Goal: Contribute content: Add original content to the website for others to see

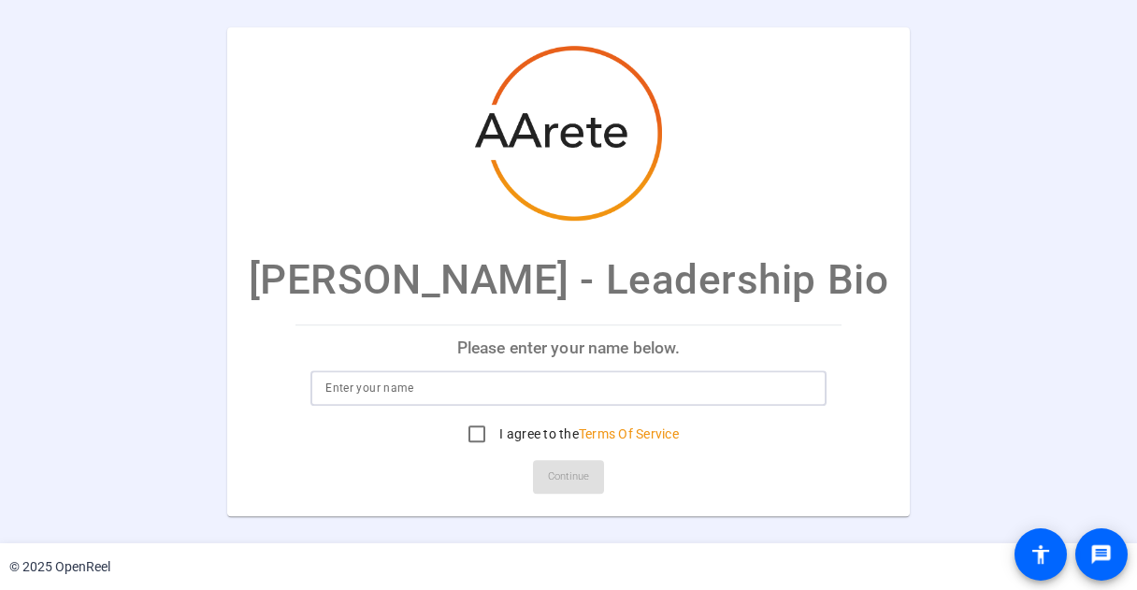
click at [709, 388] on input at bounding box center [568, 388] width 486 height 22
type input "[PERSON_NAME]"
click at [475, 425] on input "I agree to the Terms Of Service" at bounding box center [476, 433] width 37 height 37
checkbox input "true"
click at [554, 471] on span "Continue" at bounding box center [568, 477] width 41 height 28
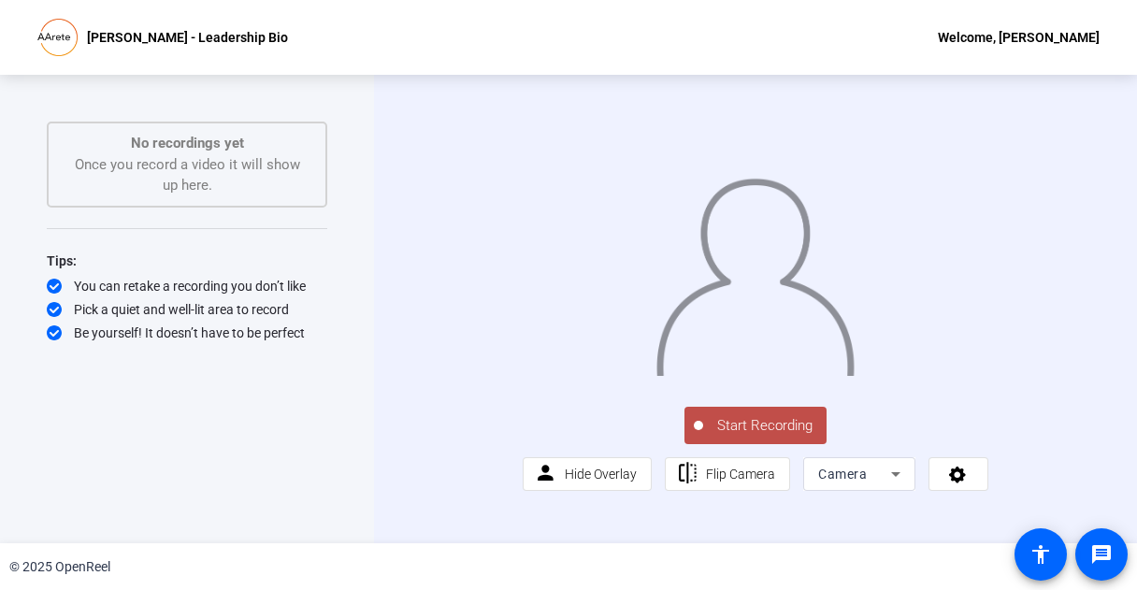
scroll to position [16, 0]
click at [894, 485] on icon at bounding box center [896, 474] width 22 height 22
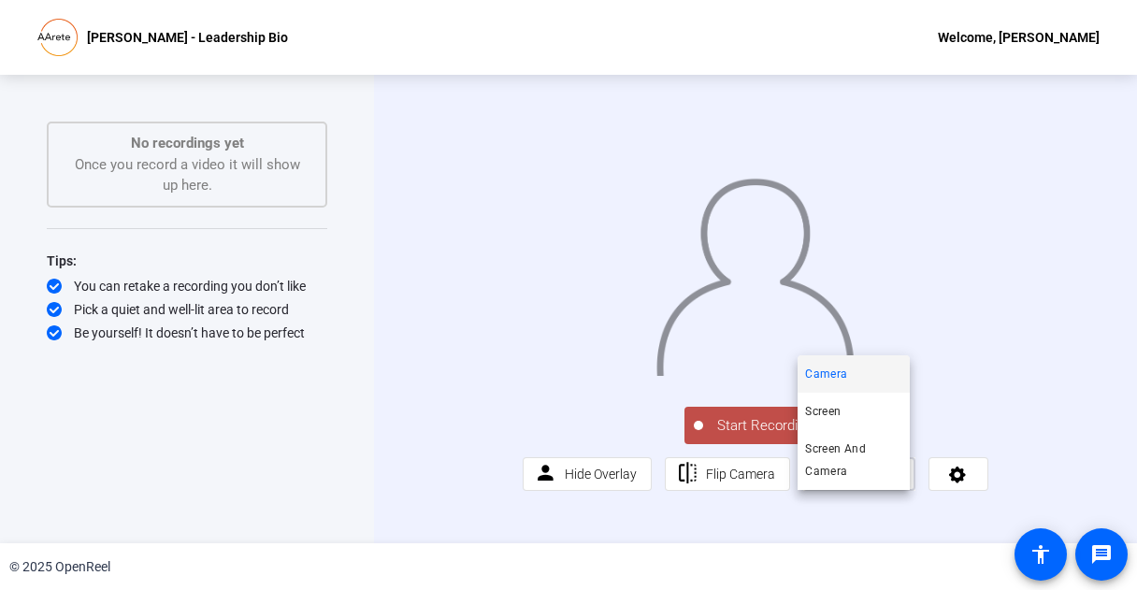
click at [894, 506] on div at bounding box center [568, 295] width 1137 height 590
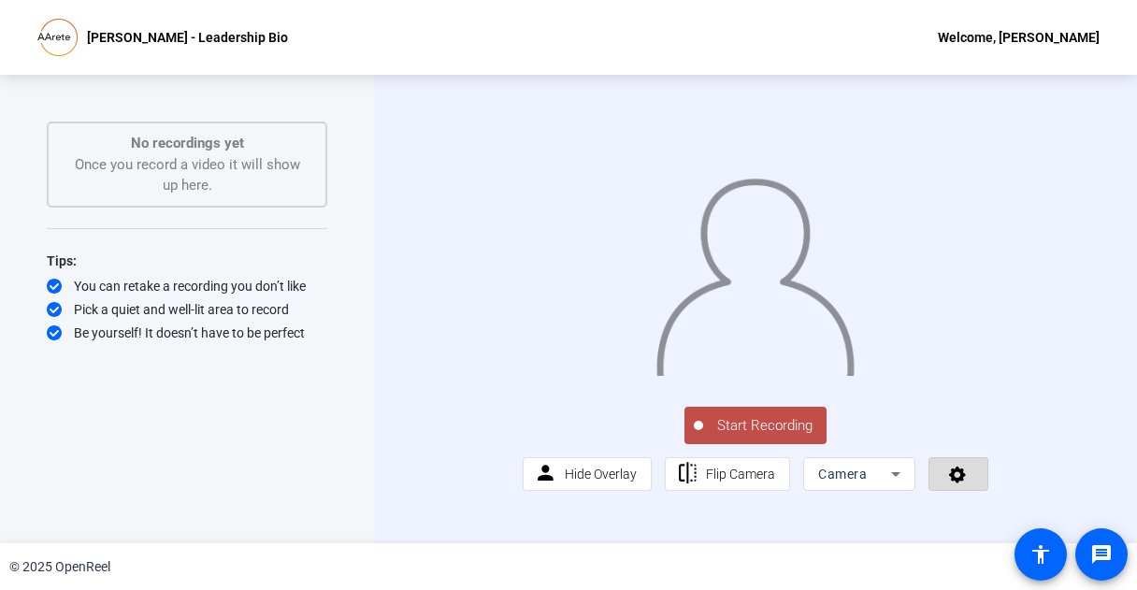
click at [949, 483] on icon at bounding box center [957, 475] width 17 height 17
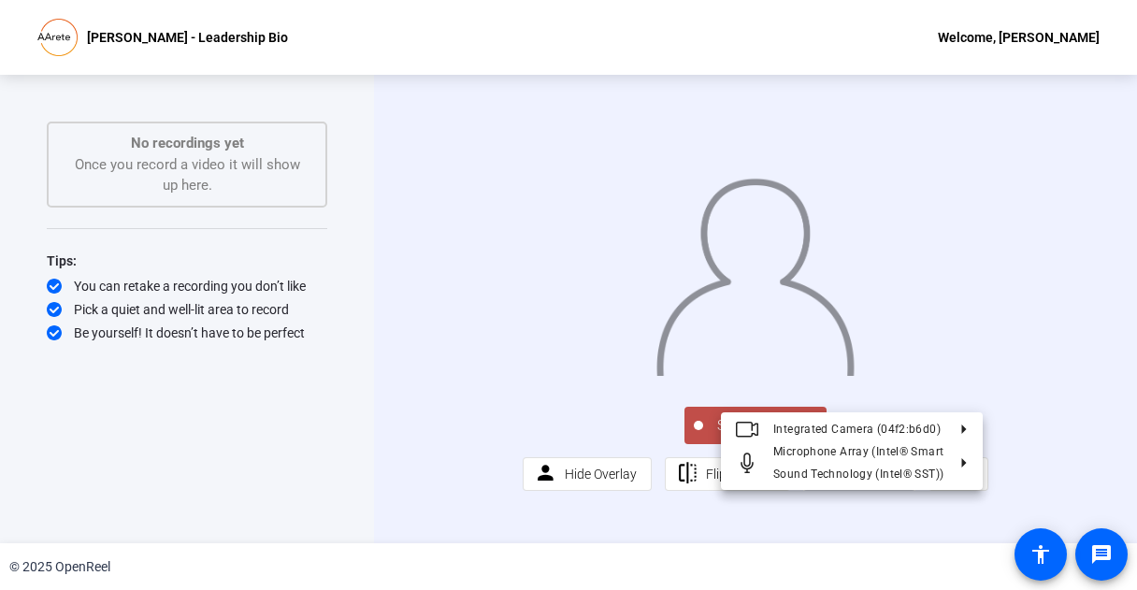
click at [1042, 470] on div at bounding box center [568, 295] width 1137 height 590
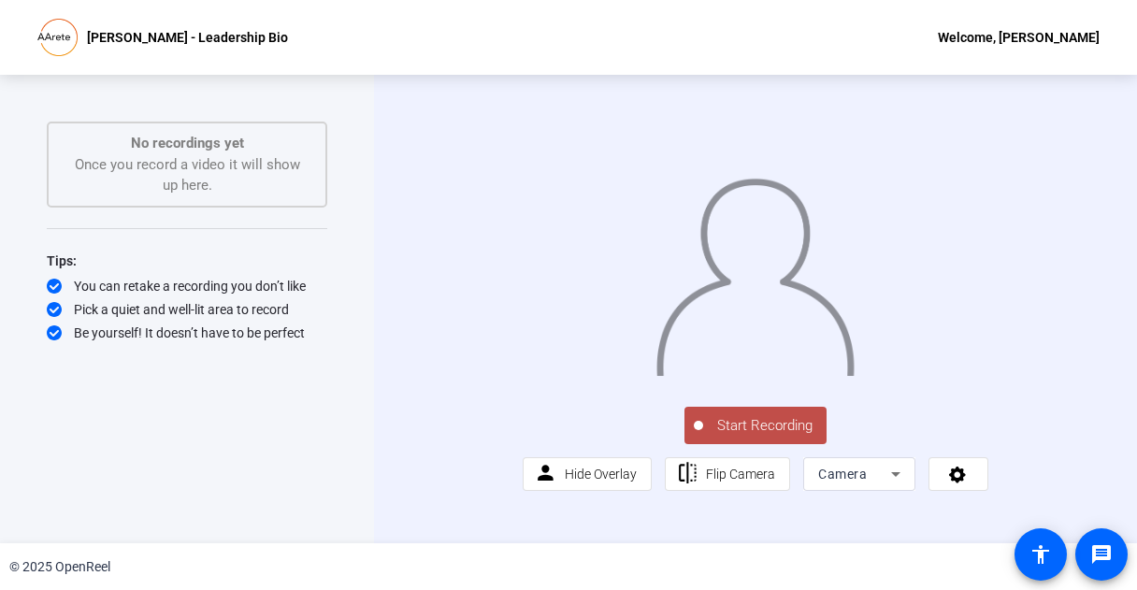
scroll to position [0, 0]
click at [952, 483] on icon at bounding box center [958, 474] width 22 height 19
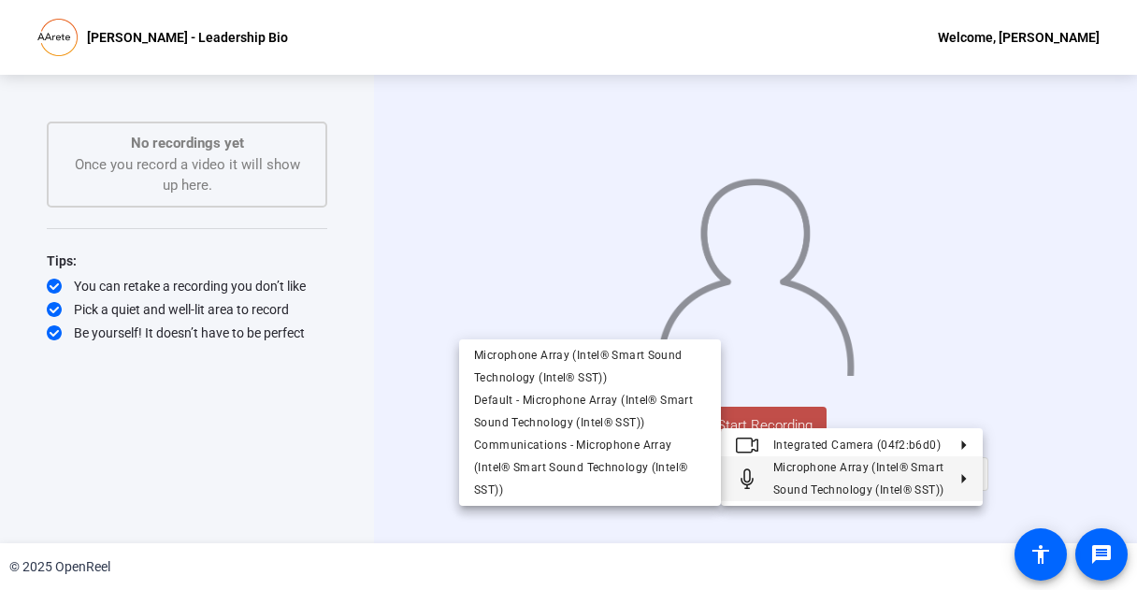
click at [890, 521] on div at bounding box center [568, 295] width 1137 height 590
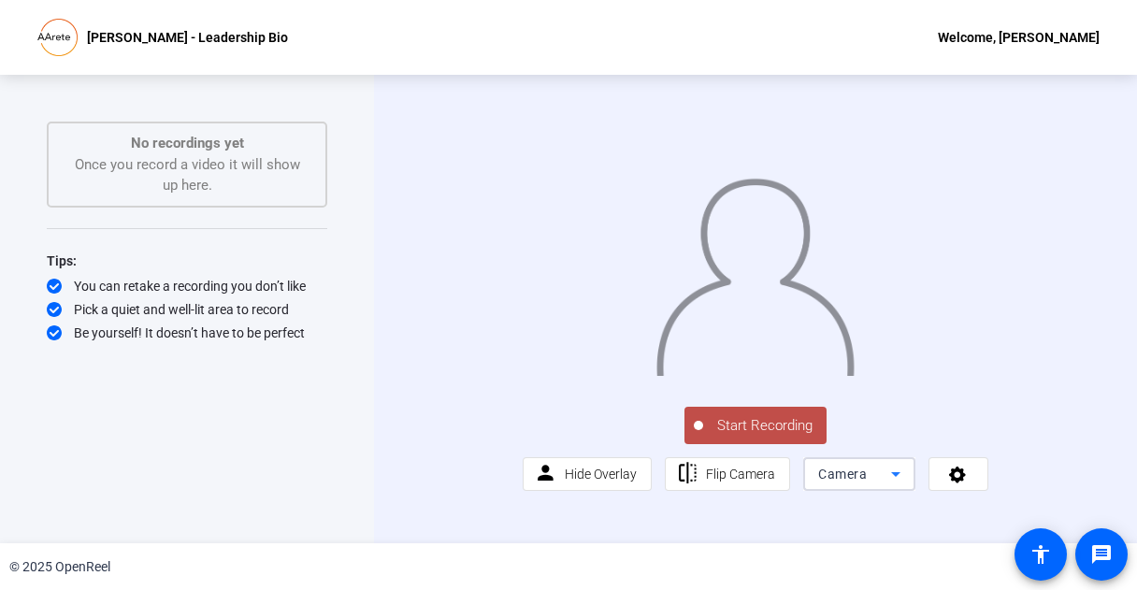
click at [891, 477] on icon at bounding box center [895, 474] width 9 height 5
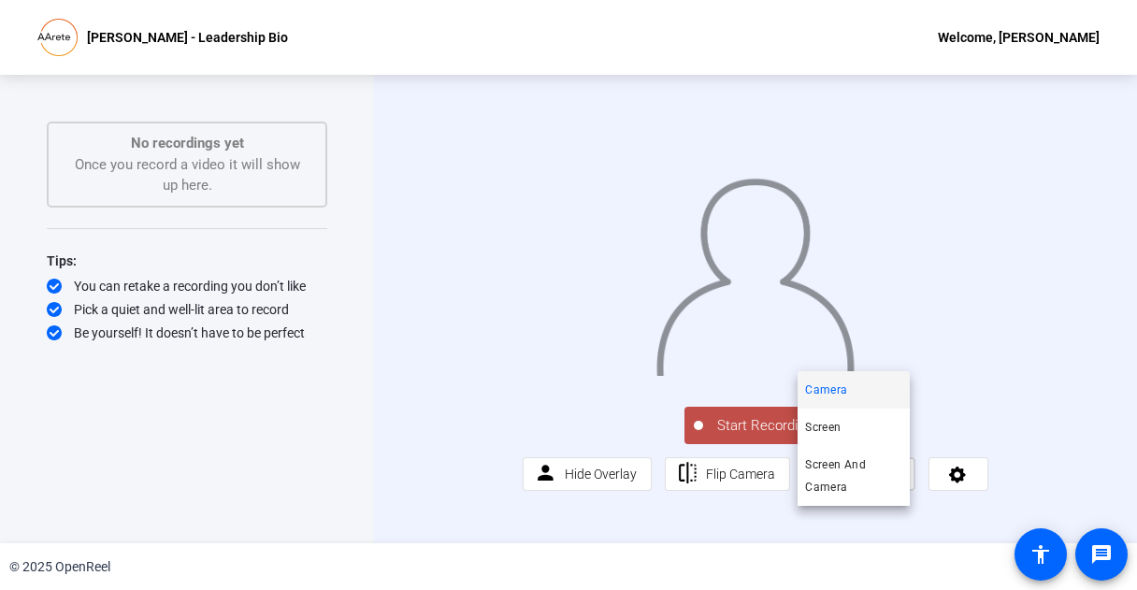
click at [774, 486] on div at bounding box center [568, 295] width 1137 height 590
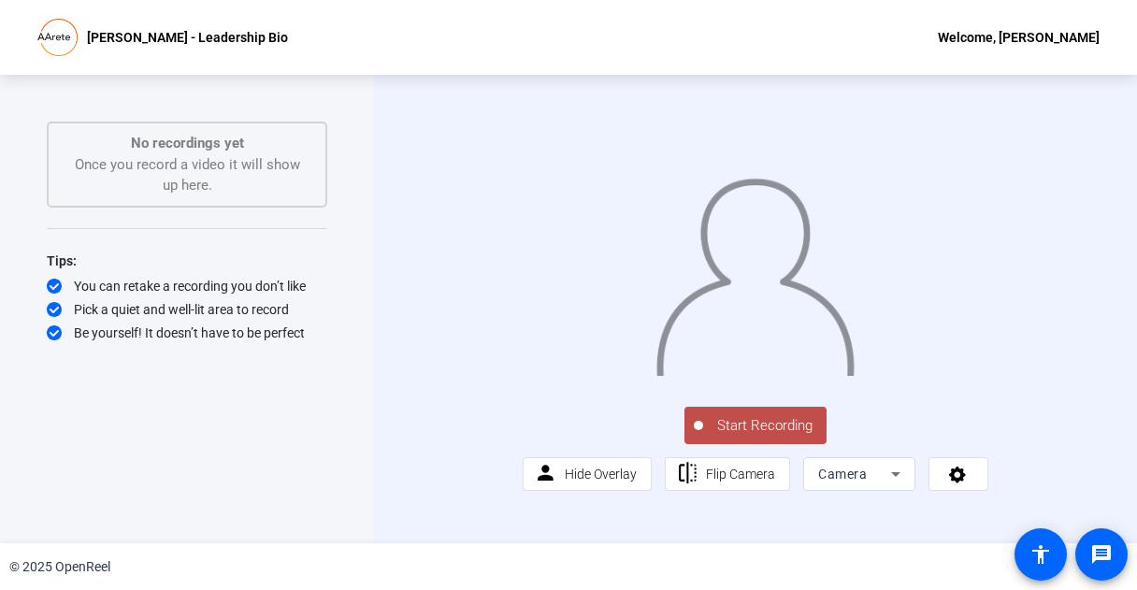
click at [774, 444] on button "Start Recording" at bounding box center [755, 425] width 142 height 37
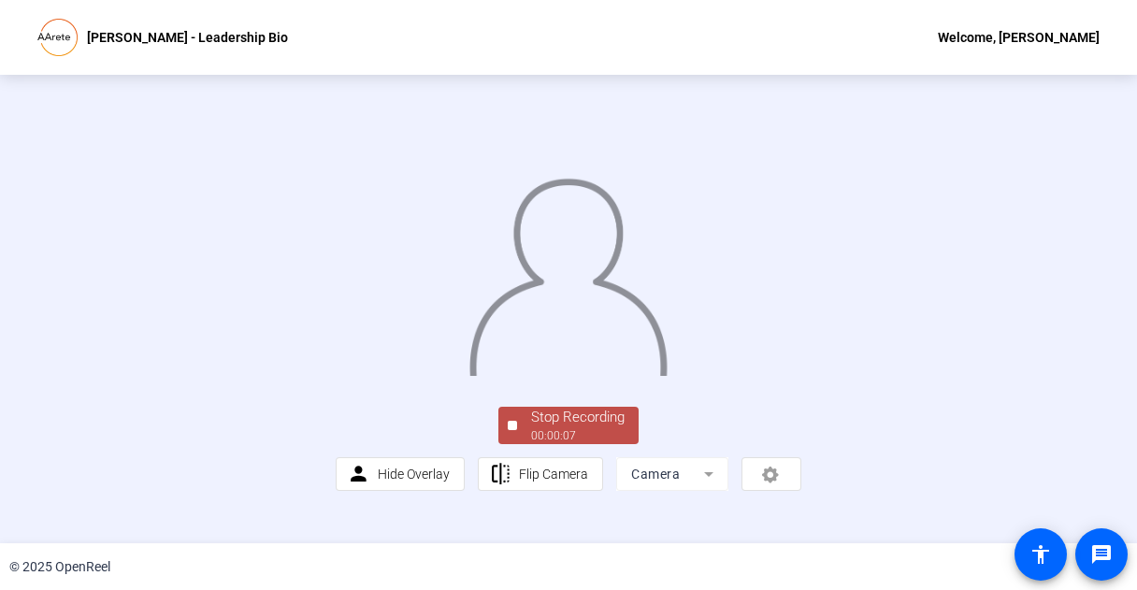
click at [482, 327] on img at bounding box center [568, 270] width 201 height 209
click at [619, 376] on img at bounding box center [568, 270] width 201 height 209
click at [572, 428] on div "Stop Recording" at bounding box center [578, 418] width 94 height 22
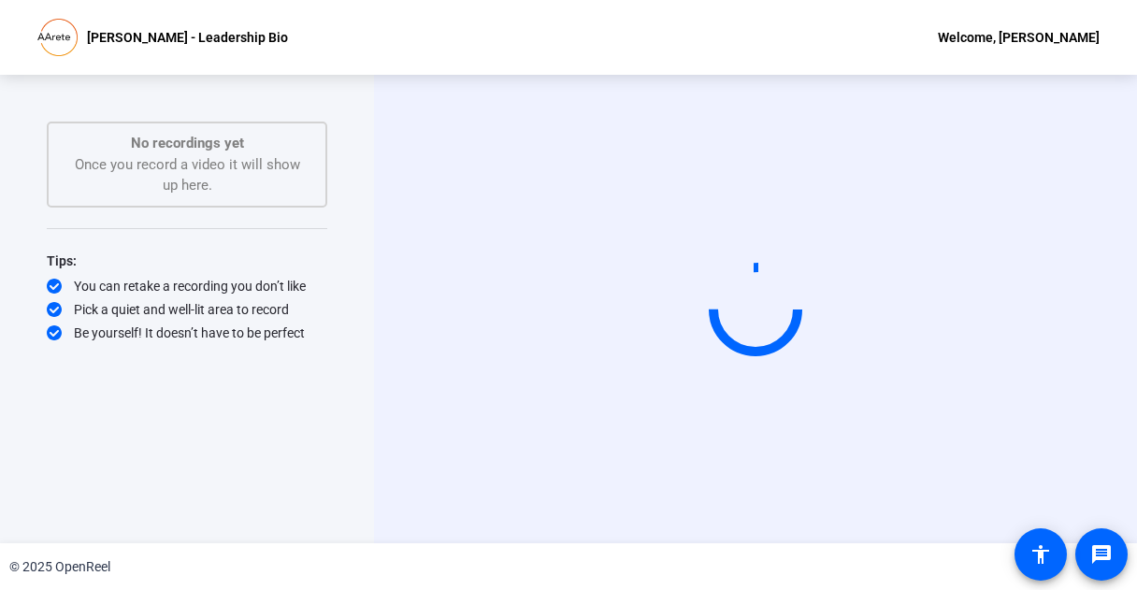
scroll to position [0, 0]
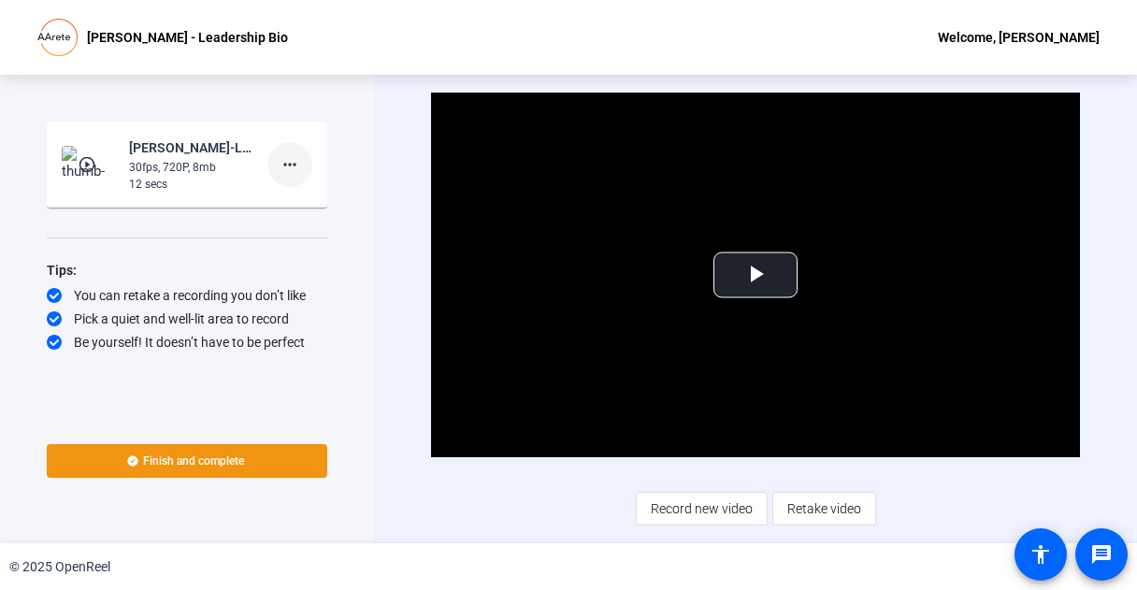
click at [295, 164] on mat-icon "more_horiz" at bounding box center [290, 164] width 22 height 22
click at [333, 201] on span "Delete clip" at bounding box center [319, 204] width 75 height 22
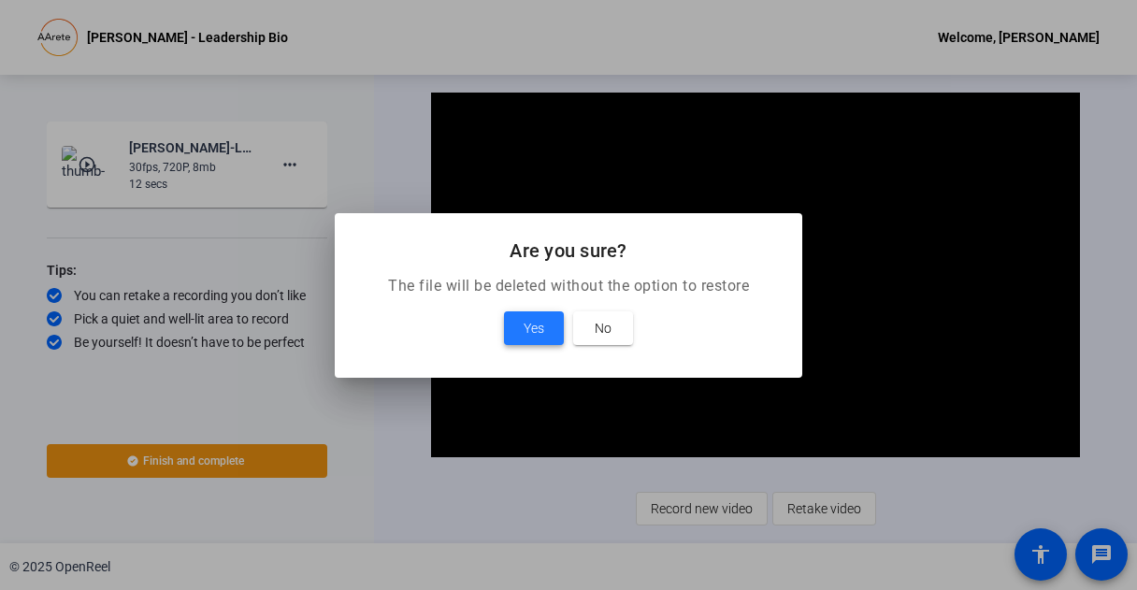
click at [546, 332] on span at bounding box center [534, 328] width 60 height 45
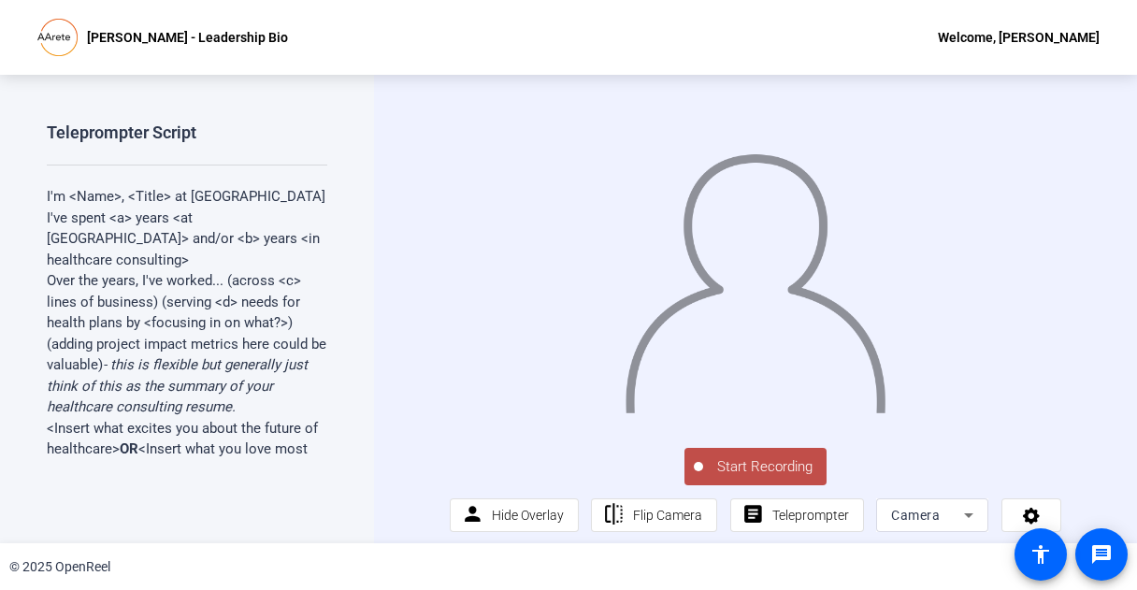
click at [245, 270] on p "Over the years, I've worked... (across <c> lines of business) (serving <d> need…" at bounding box center [187, 344] width 281 height 148
click at [266, 270] on p "Over the years, I've worked... (across <c> lines of business) (serving <d> need…" at bounding box center [187, 344] width 281 height 148
drag, startPoint x: 116, startPoint y: 190, endPoint x: 62, endPoint y: 186, distance: 54.4
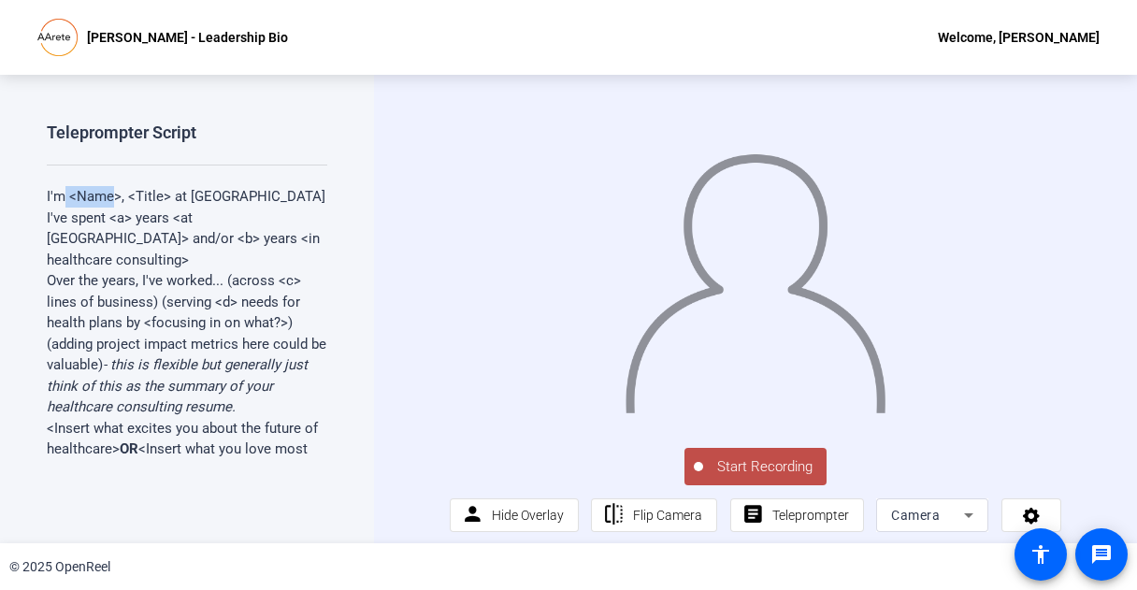
click at [62, 186] on p "I'm <Name>, <Title> at AArete" at bounding box center [187, 197] width 281 height 22
click at [94, 195] on p "I'm <Name>, <Title> at AArete" at bounding box center [187, 197] width 281 height 22
click at [103, 192] on p "I'm <Name>, <Title> at AArete" at bounding box center [187, 197] width 281 height 22
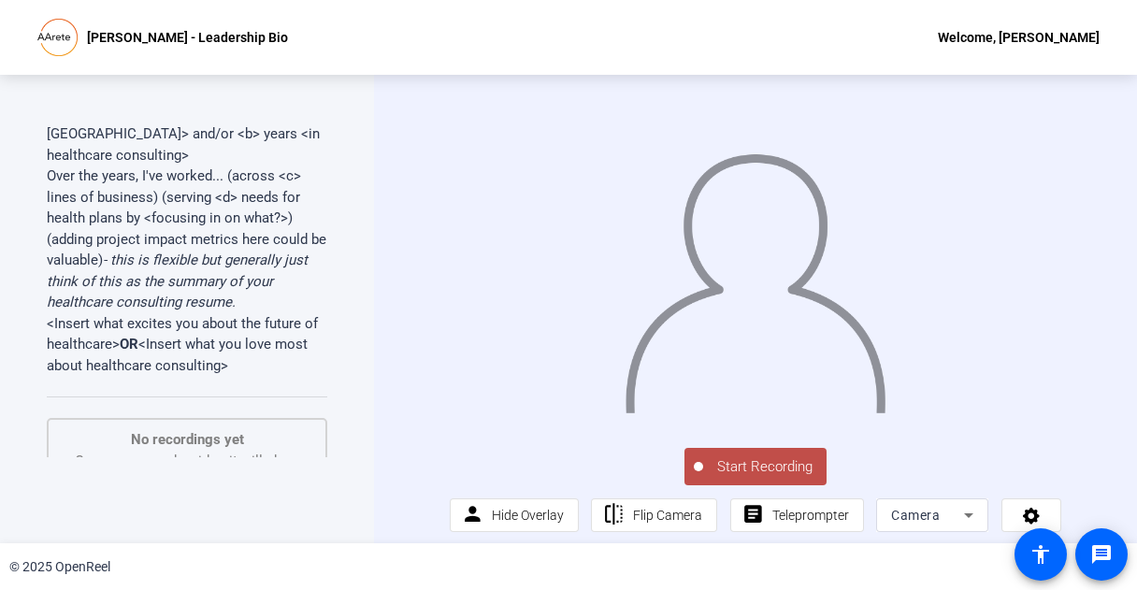
scroll to position [100, 0]
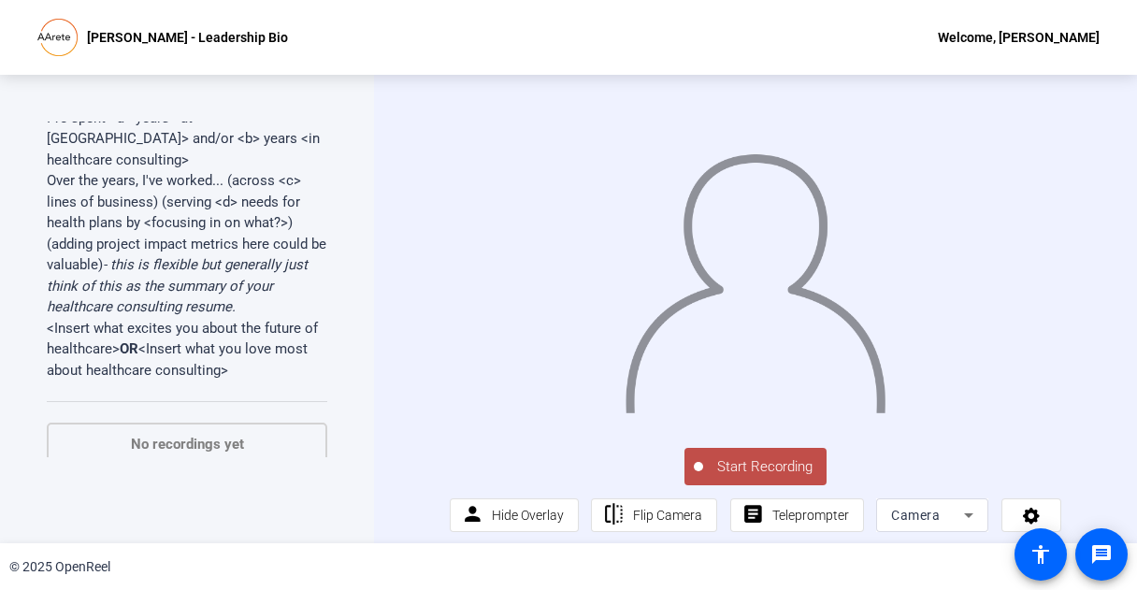
click at [224, 324] on p "<Insert what excites you about the future of healthcare> OR <Insert what you lo…" at bounding box center [187, 350] width 281 height 64
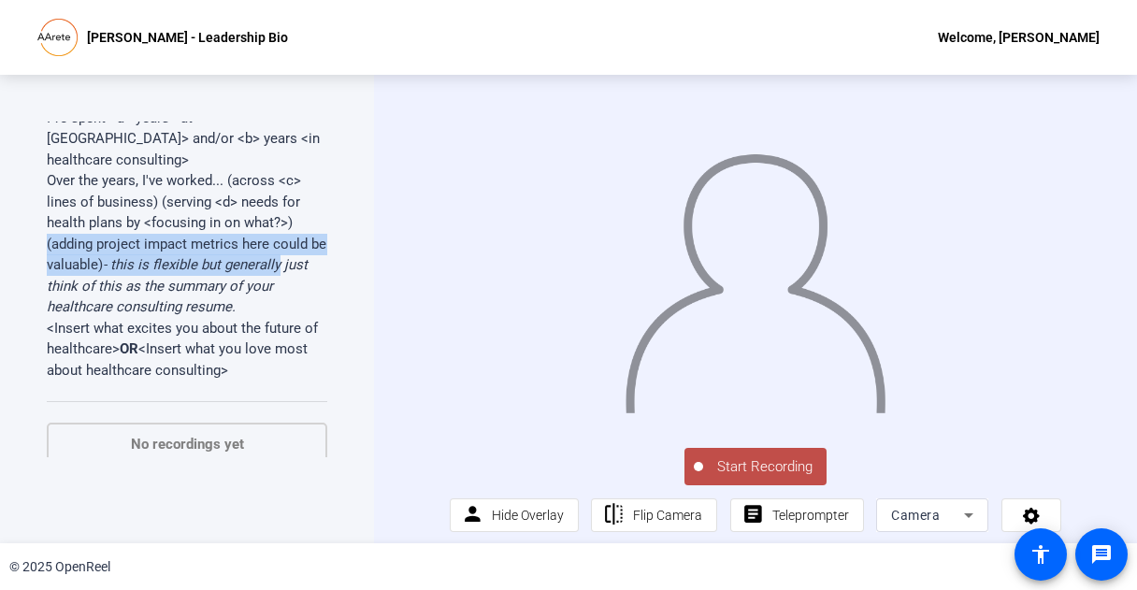
drag, startPoint x: 327, startPoint y: 239, endPoint x: 314, endPoint y: 194, distance: 47.6
click at [314, 194] on div "Teleprompter Script I'm <Name>, <Title> at AArete I've spent <a> years <at AAre…" at bounding box center [187, 309] width 374 height 468
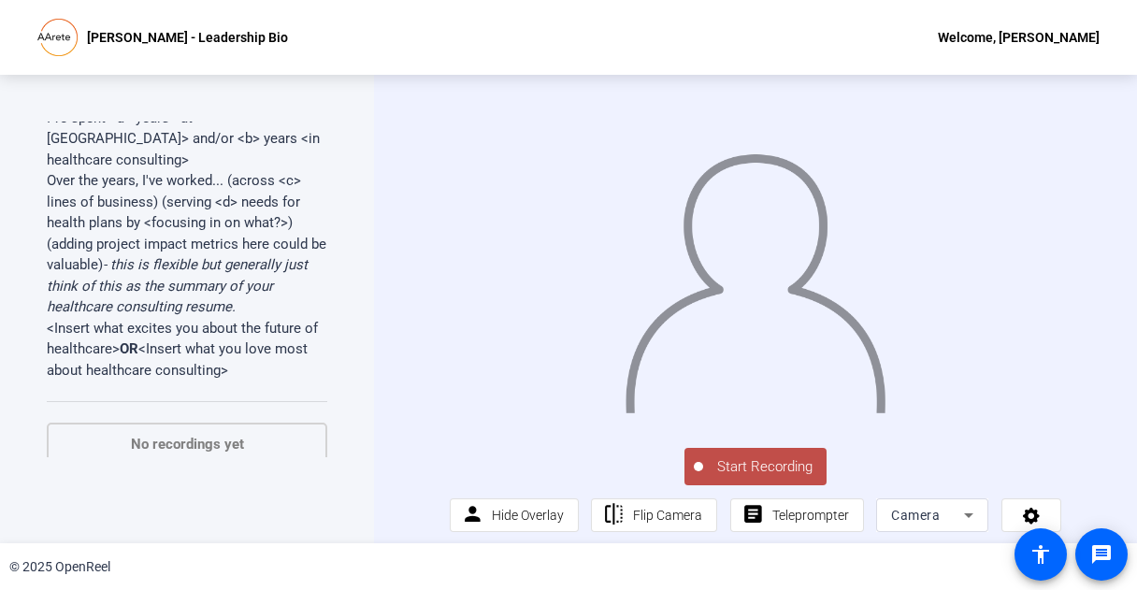
click at [278, 194] on p "Over the years, I've worked... (across <c> lines of business) (serving <d> need…" at bounding box center [187, 244] width 281 height 148
click at [802, 533] on span "Teleprompter" at bounding box center [810, 515] width 77 height 36
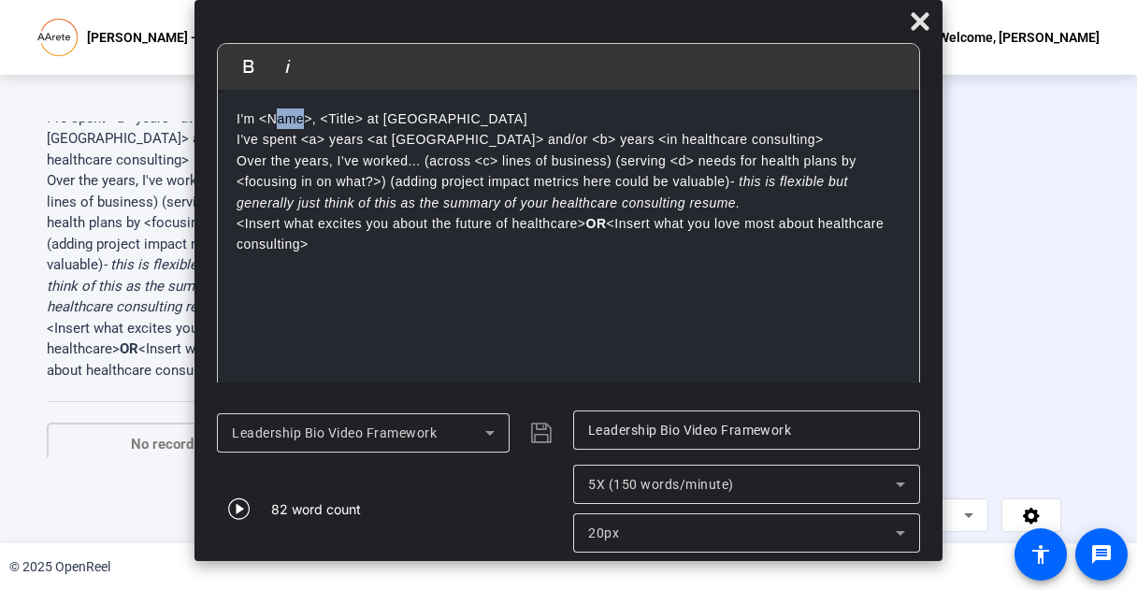
drag, startPoint x: 305, startPoint y: 123, endPoint x: 272, endPoint y: 122, distance: 32.7
click at [272, 122] on p "I'm <Name>, <Title> at AArete" at bounding box center [569, 118] width 664 height 21
click at [293, 119] on p "I'm <NS>, <Title> at AArete" at bounding box center [569, 118] width 664 height 21
click at [86, 256] on em "- this is flexible but generally just think of this as the summary of your heal…" at bounding box center [177, 285] width 261 height 59
click at [935, 25] on span at bounding box center [920, 21] width 45 height 45
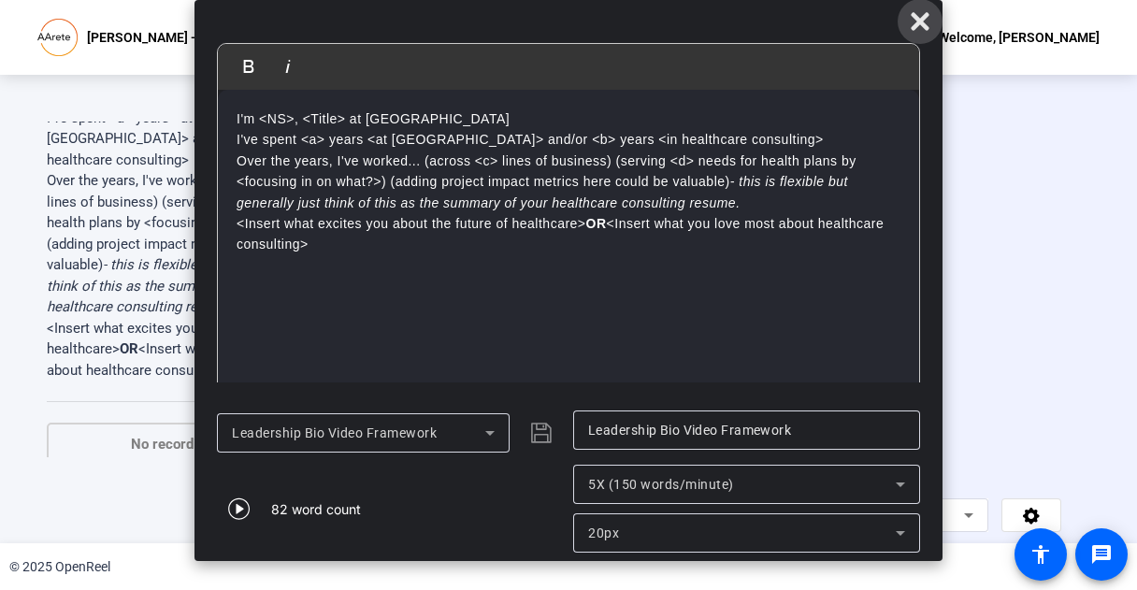
click at [922, 29] on icon at bounding box center [920, 21] width 22 height 22
